Goal: Task Accomplishment & Management: Manage account settings

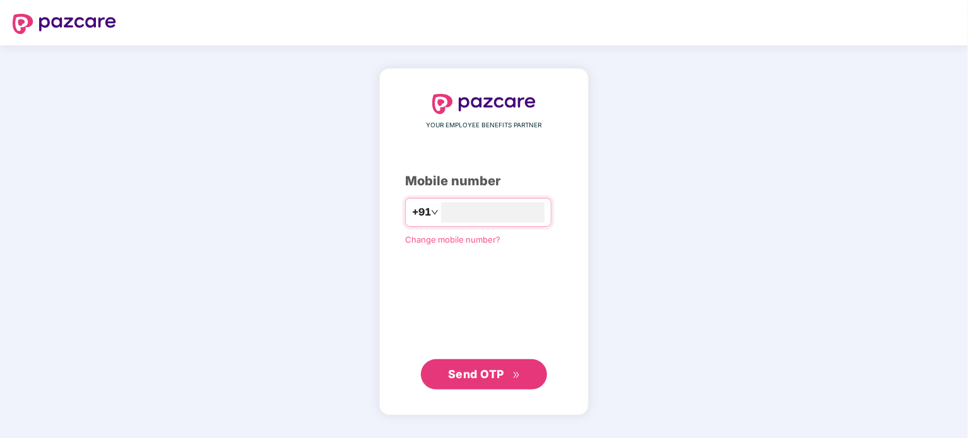
type input "**********"
click at [494, 374] on span "Send OTP" at bounding box center [476, 374] width 56 height 13
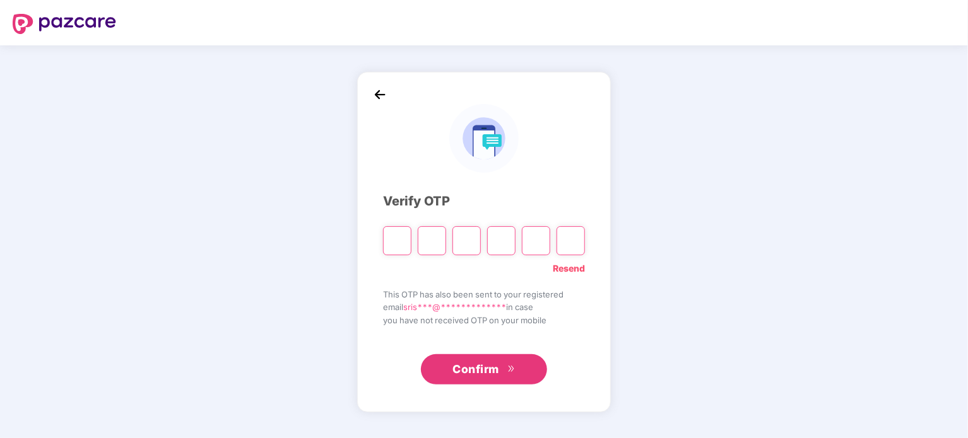
type input "*"
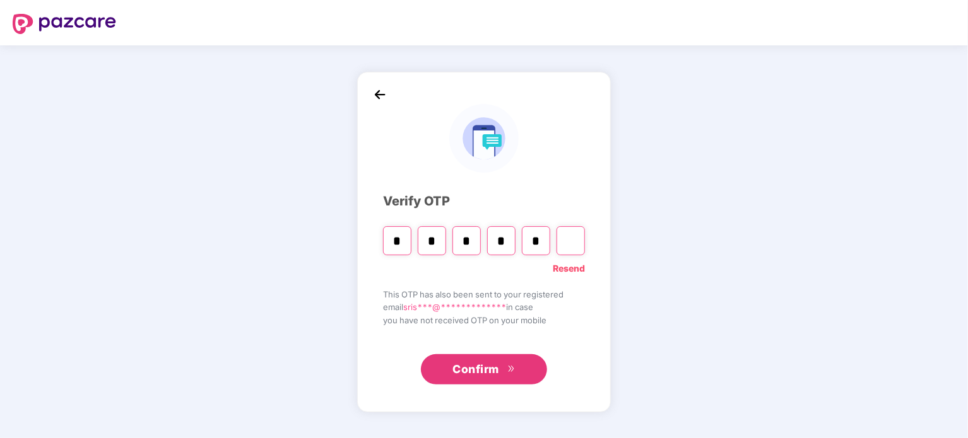
type input "*"
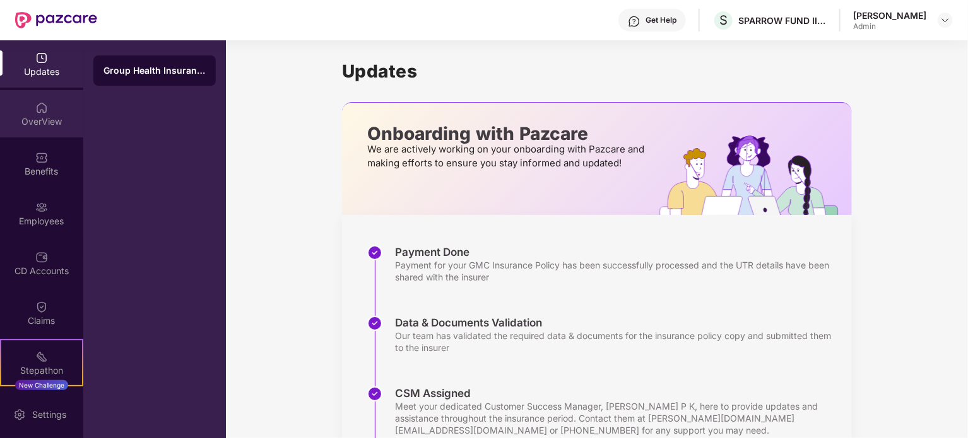
click at [50, 103] on div "OverView" at bounding box center [41, 113] width 83 height 47
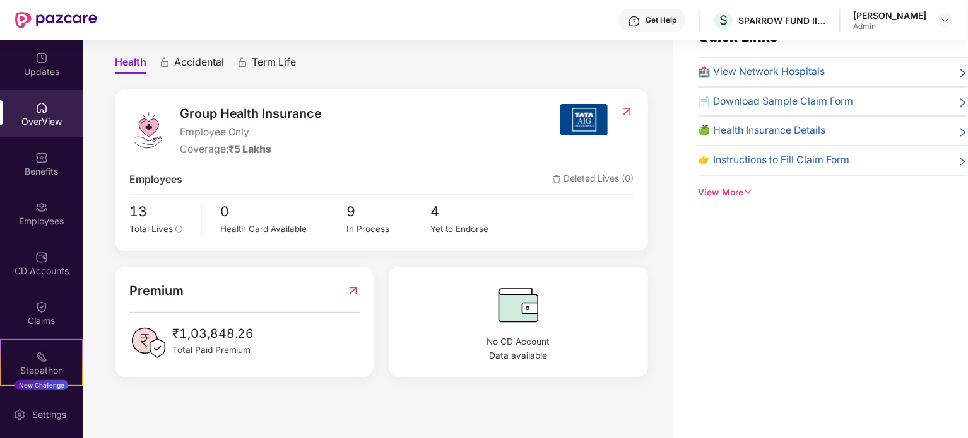
scroll to position [40, 0]
click at [165, 228] on span "Total Lives" at bounding box center [151, 228] width 44 height 10
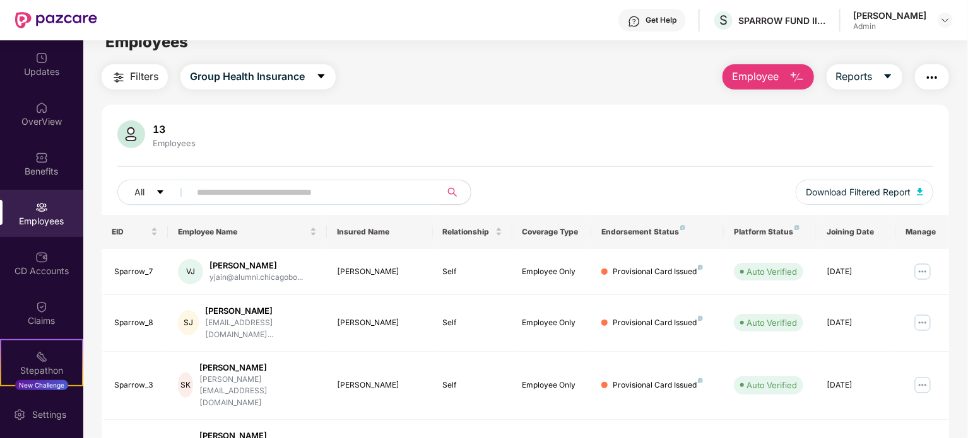
scroll to position [20, 0]
click at [923, 376] on img at bounding box center [922, 386] width 20 height 20
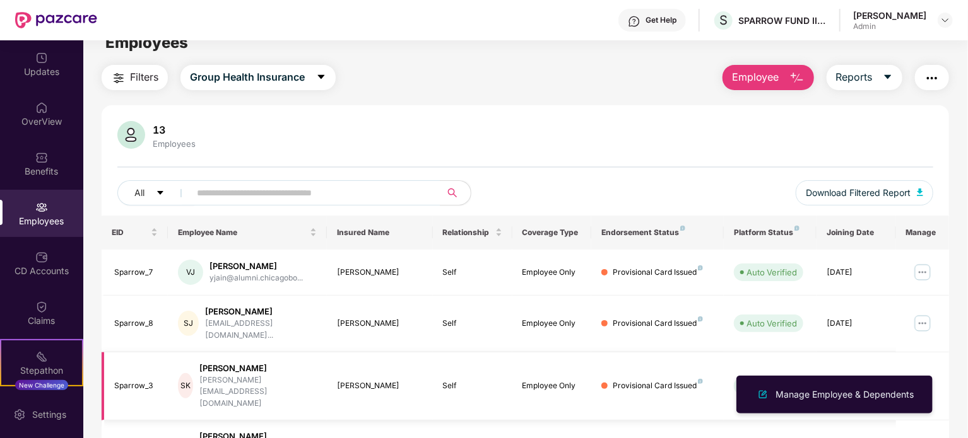
click at [923, 376] on img at bounding box center [922, 386] width 20 height 20
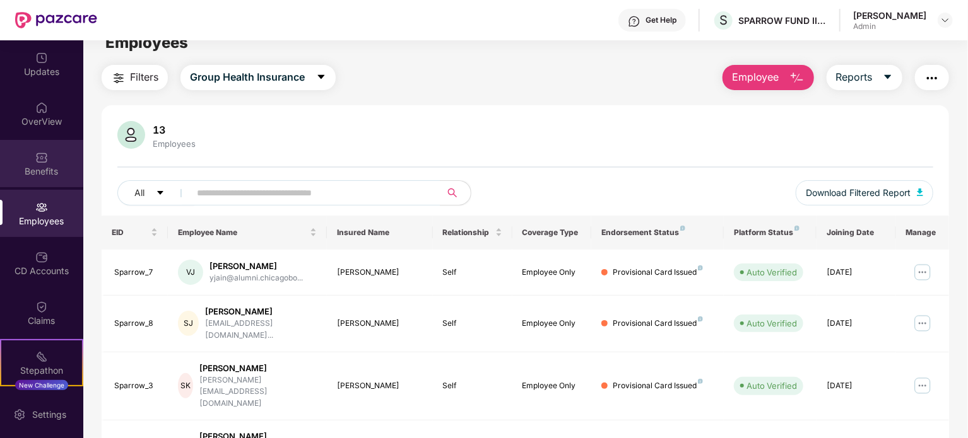
click at [36, 165] on div "Benefits" at bounding box center [41, 171] width 83 height 13
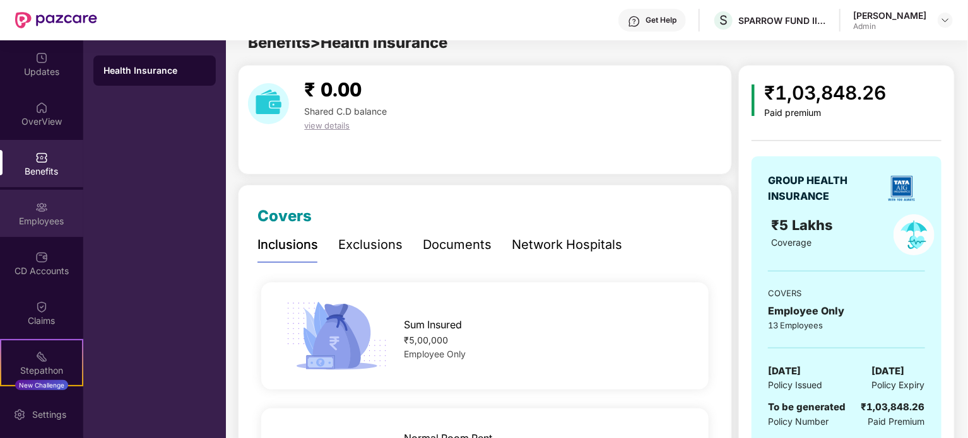
click at [48, 219] on div "Employees" at bounding box center [41, 221] width 83 height 13
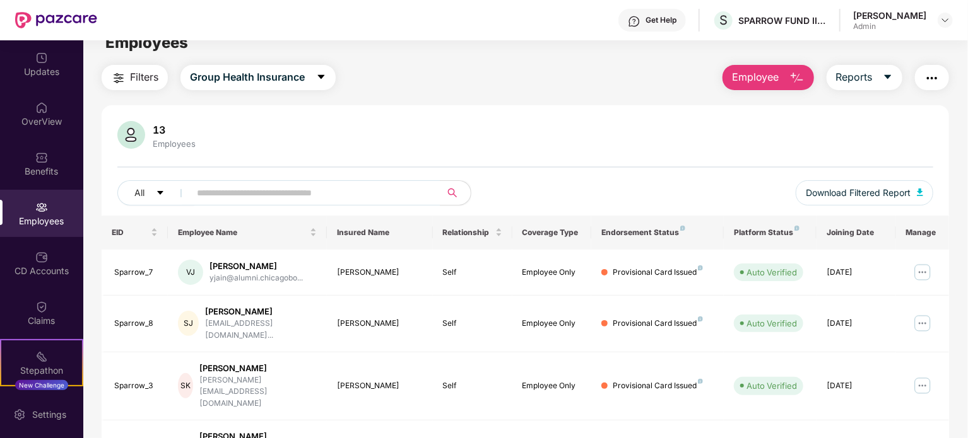
click at [927, 74] on img "button" at bounding box center [931, 78] width 15 height 15
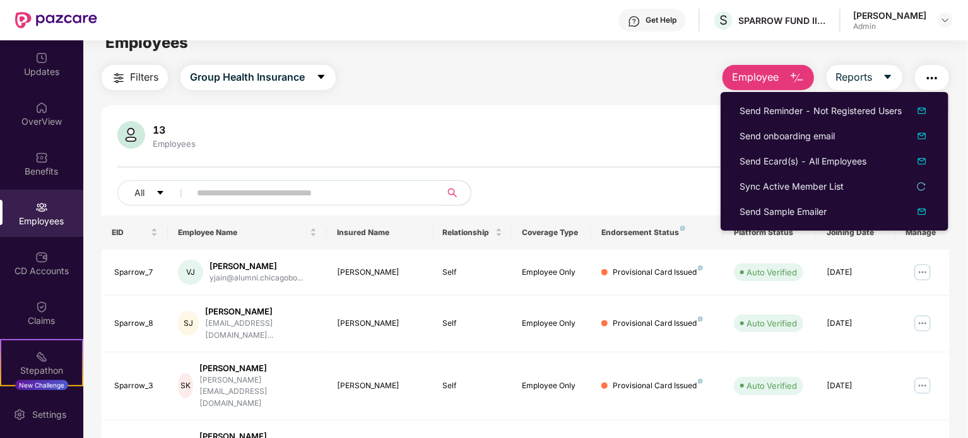
click at [679, 155] on div "13 Employees All Download Filtered Report" at bounding box center [525, 168] width 847 height 95
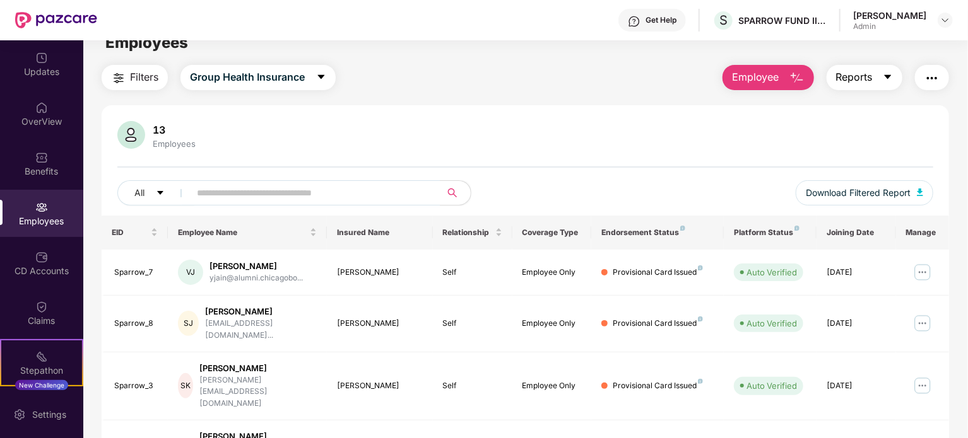
click at [853, 71] on span "Reports" at bounding box center [854, 77] width 37 height 16
click at [679, 149] on div "13 Employees" at bounding box center [525, 136] width 816 height 30
click at [35, 261] on img at bounding box center [41, 257] width 13 height 13
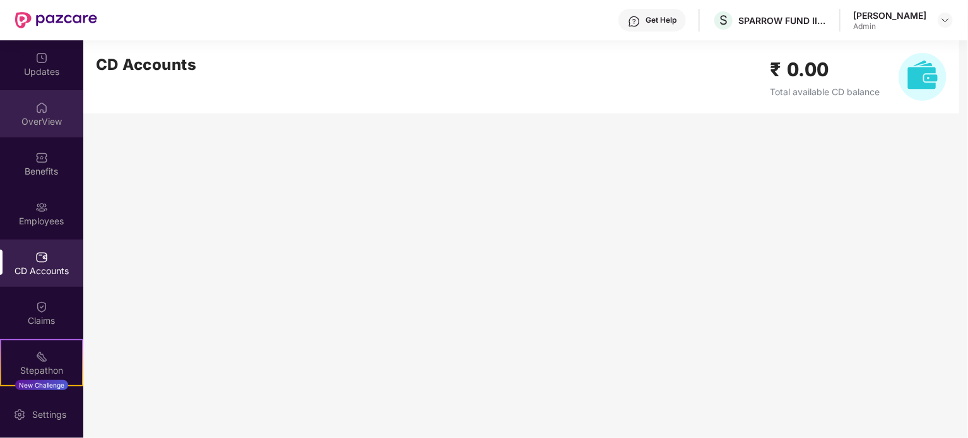
click at [53, 113] on div "OverView" at bounding box center [41, 113] width 83 height 47
